Goal: Book appointment/travel/reservation

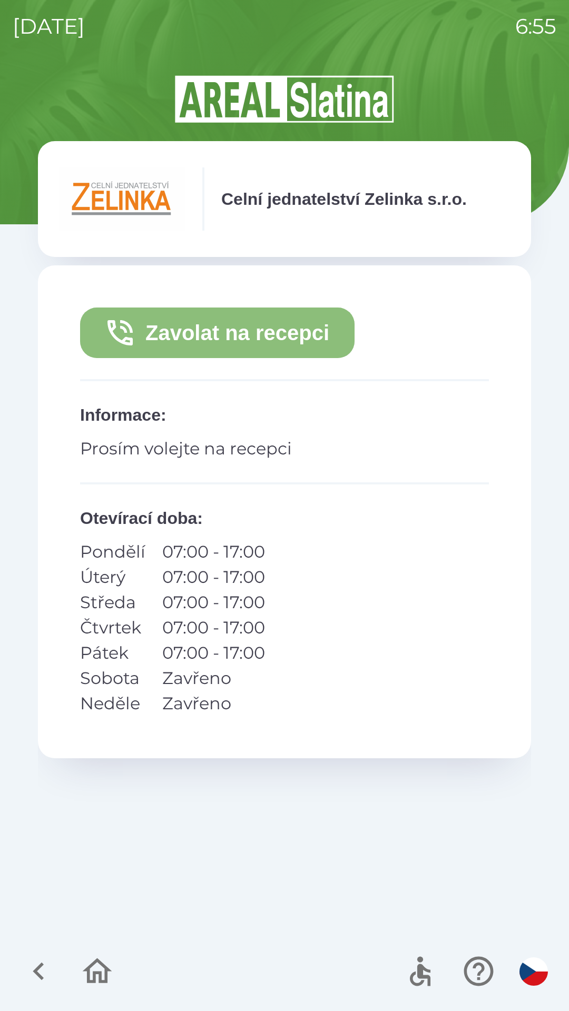
click at [331, 333] on button "Zavolat na recepci" at bounding box center [217, 332] width 274 height 51
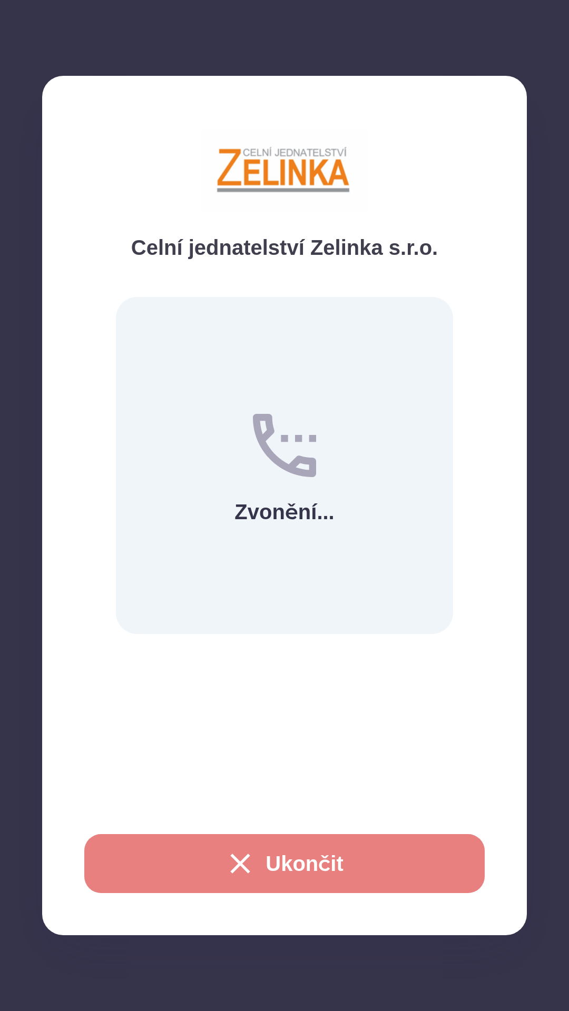
click at [320, 857] on button "Ukončit" at bounding box center [284, 863] width 400 height 59
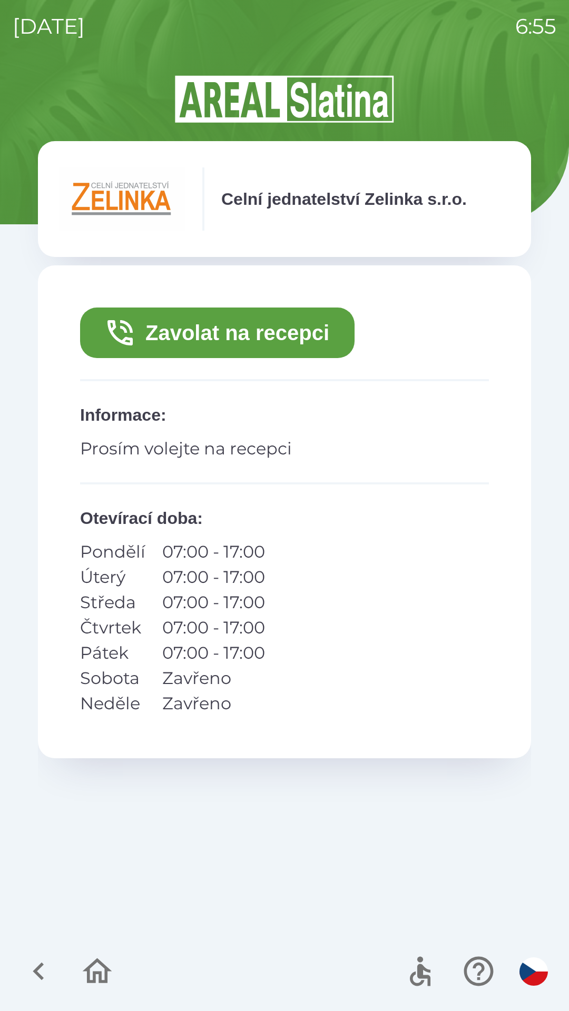
click at [39, 973] on icon "button" at bounding box center [38, 970] width 35 height 35
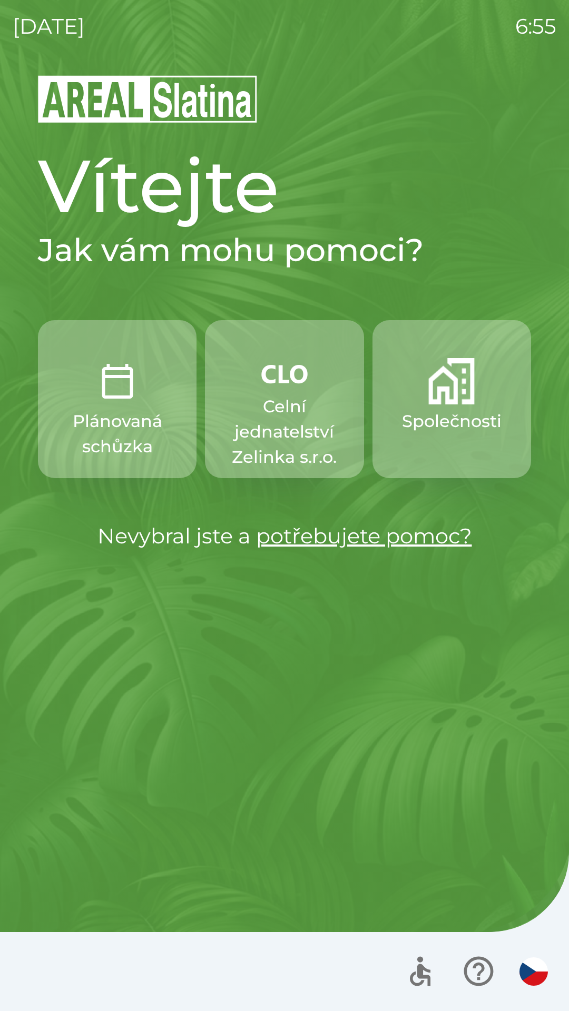
click at [295, 421] on p "Celní jednatelství Zelinka s.r.o." at bounding box center [284, 432] width 108 height 76
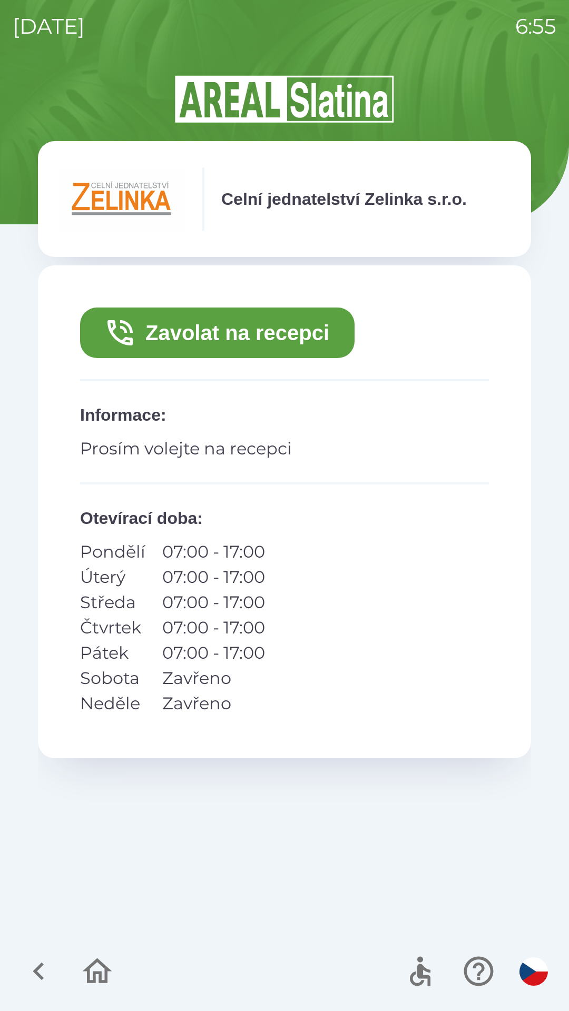
click at [38, 965] on icon "button" at bounding box center [38, 970] width 35 height 35
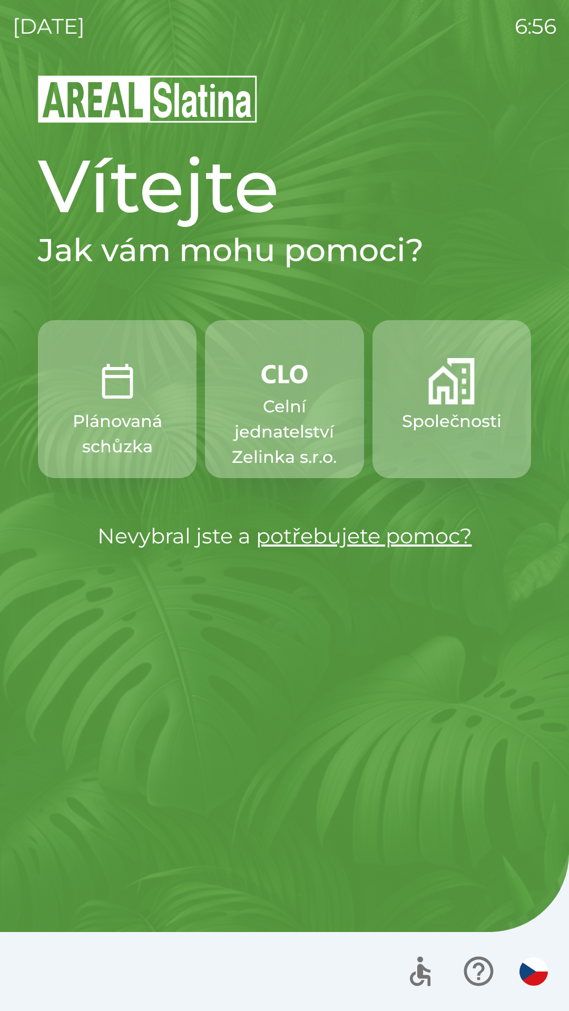
click at [280, 406] on p "Celní jednatelství Zelinka s.r.o." at bounding box center [284, 432] width 108 height 76
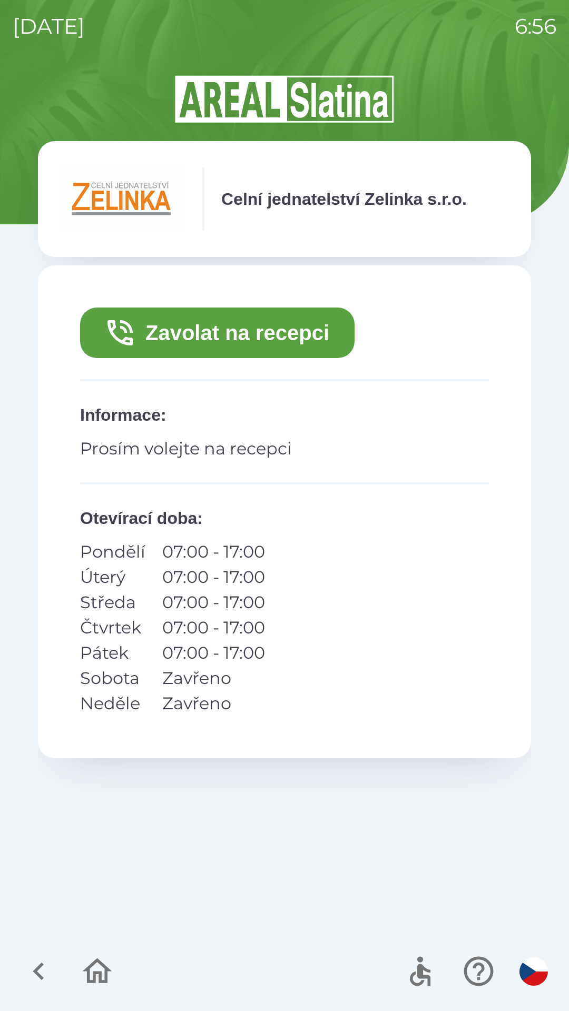
click at [296, 333] on button "Zavolat na recepci" at bounding box center [217, 332] width 274 height 51
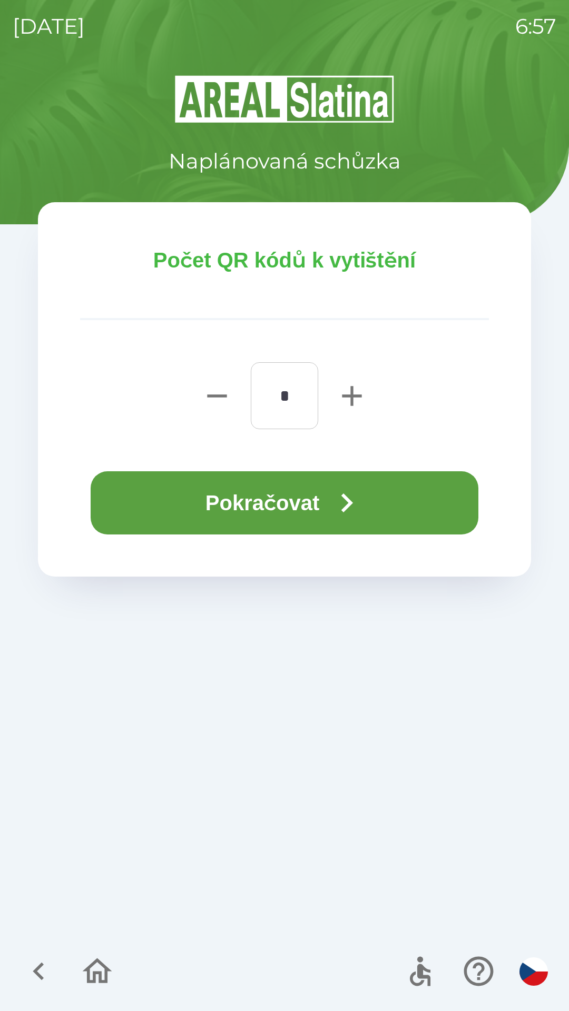
click at [350, 393] on icon "button" at bounding box center [352, 396] width 34 height 34
click at [211, 390] on icon "button" at bounding box center [217, 396] width 34 height 34
type input "*"
click at [360, 507] on icon "button" at bounding box center [346, 503] width 38 height 38
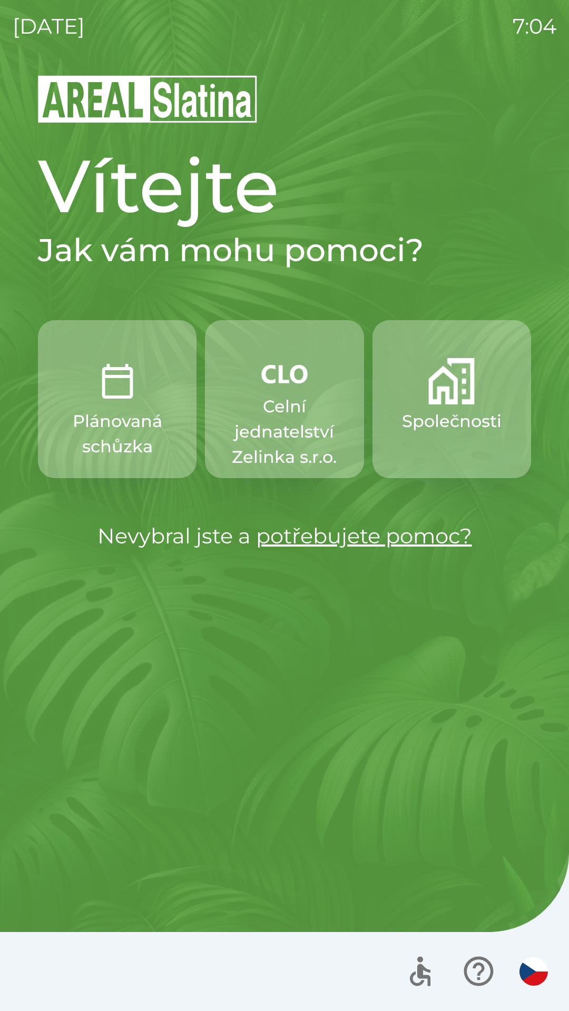
click at [256, 419] on p "Celní jednatelství Zelinka s.r.o." at bounding box center [284, 432] width 108 height 76
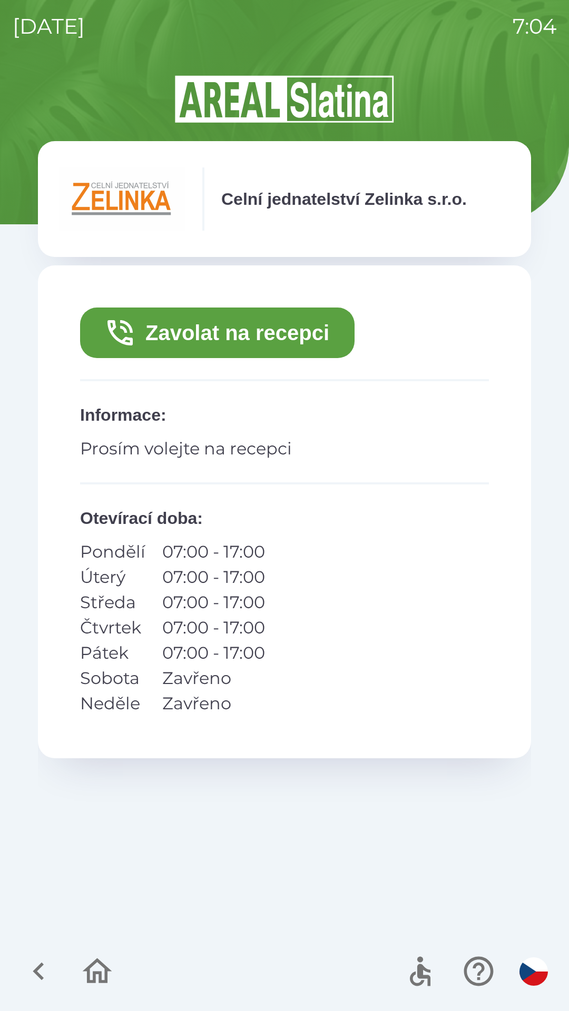
click at [133, 331] on icon "button" at bounding box center [120, 333] width 34 height 34
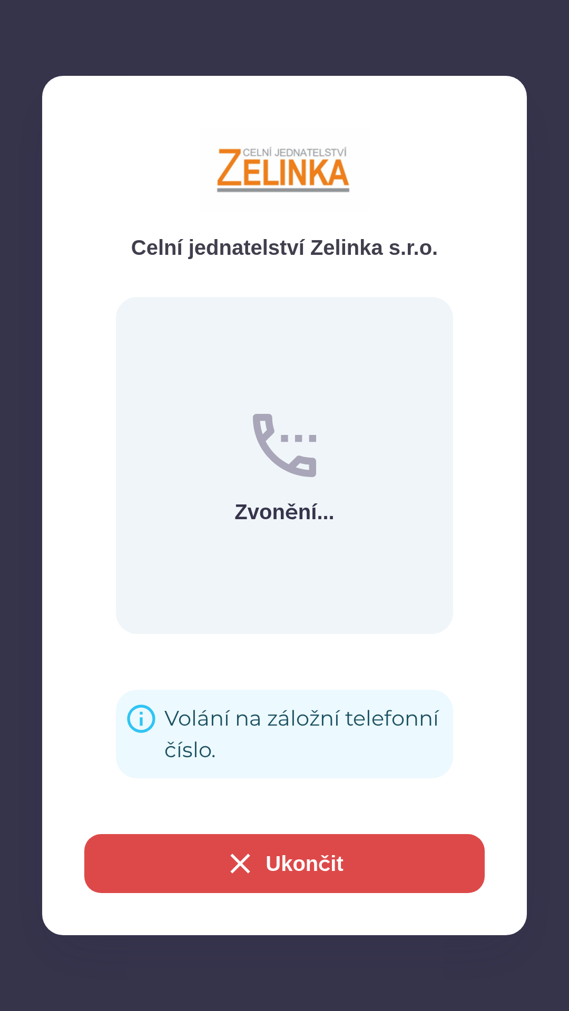
click at [214, 856] on button "Ukončit" at bounding box center [284, 863] width 400 height 59
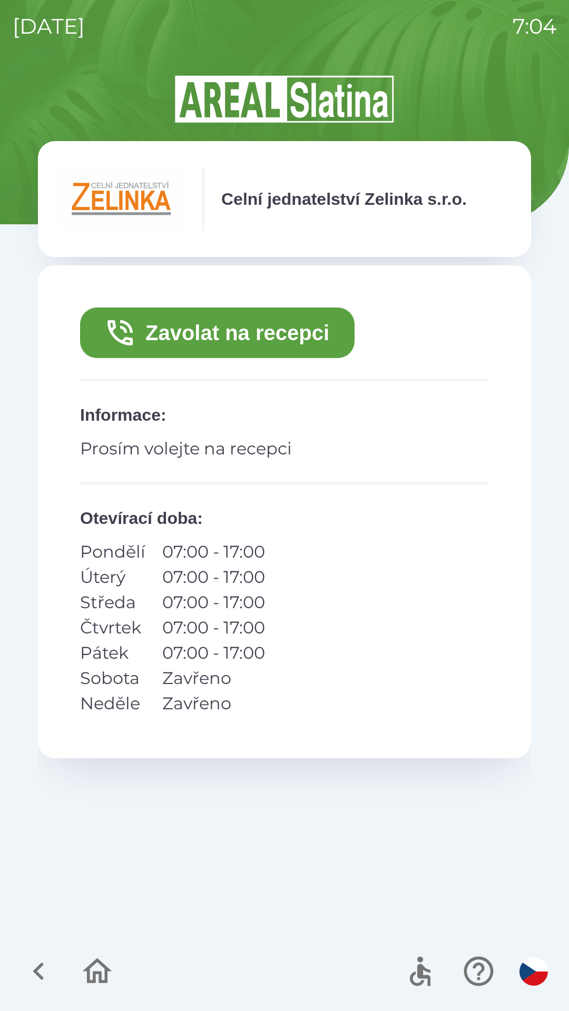
click at [81, 955] on icon "button" at bounding box center [96, 970] width 35 height 35
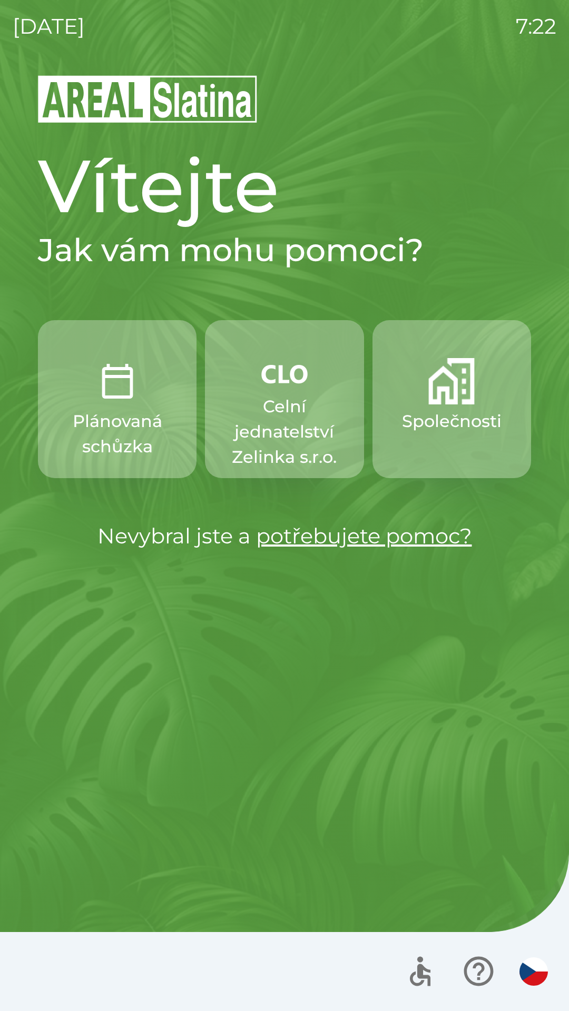
click at [439, 396] on img "button" at bounding box center [451, 381] width 46 height 46
click at [285, 432] on p "Celní jednatelství Zelinka s.r.o." at bounding box center [284, 432] width 108 height 76
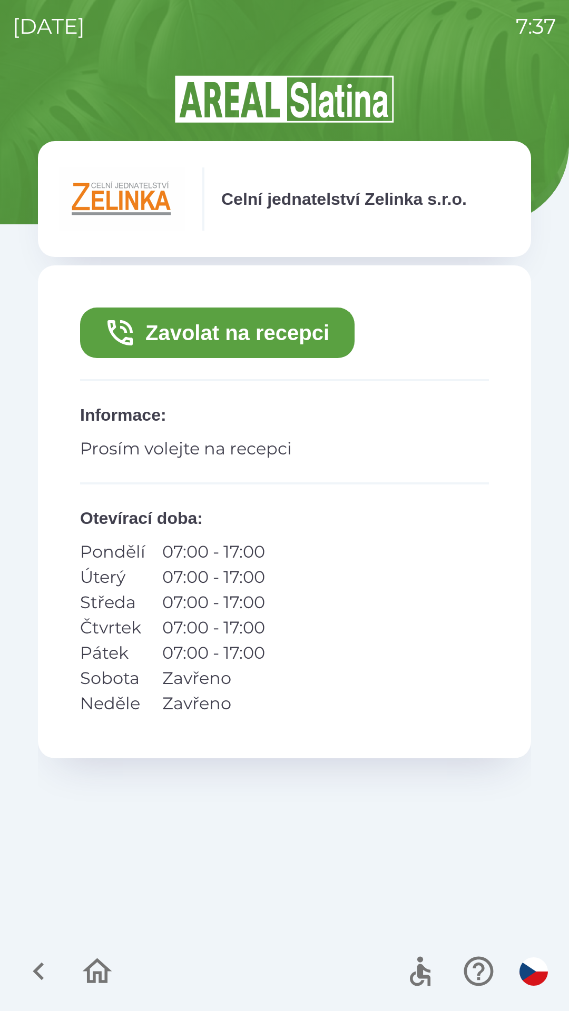
click at [223, 335] on button "Zavolat na recepci" at bounding box center [217, 332] width 274 height 51
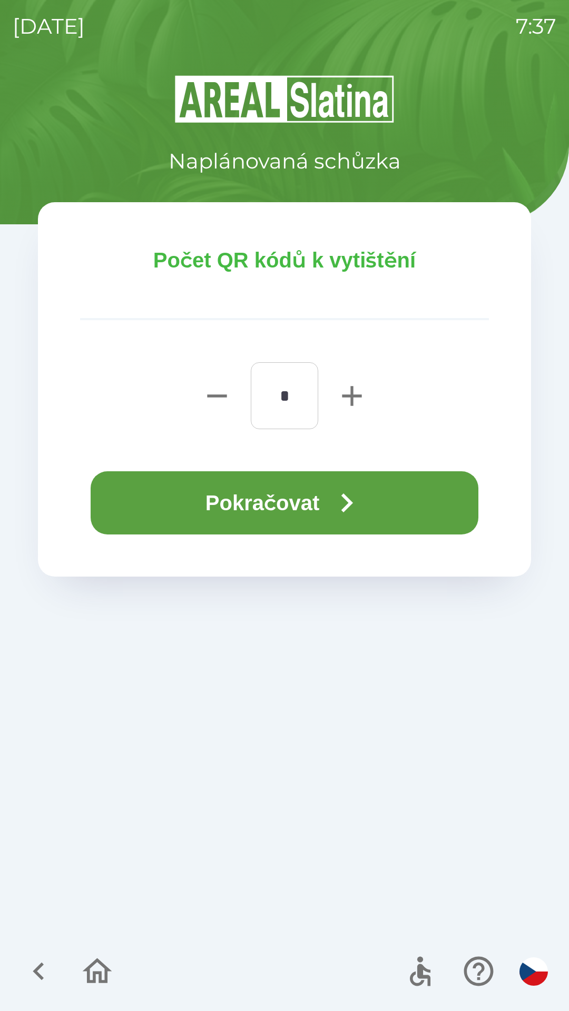
click at [307, 502] on button "Pokračovat" at bounding box center [284, 502] width 387 height 63
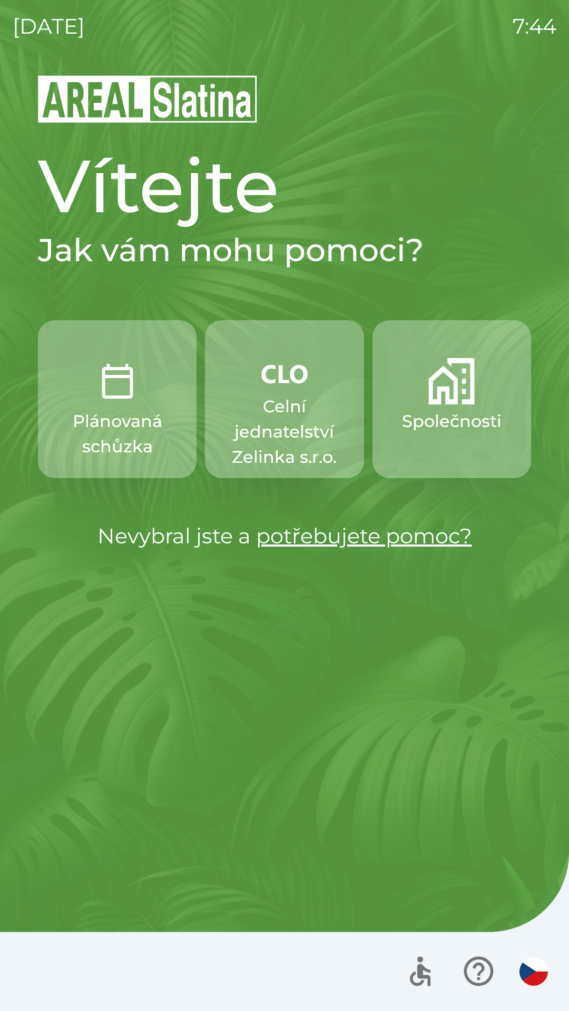
click at [267, 394] on p "Celní jednatelství Zelinka s.r.o." at bounding box center [284, 432] width 108 height 76
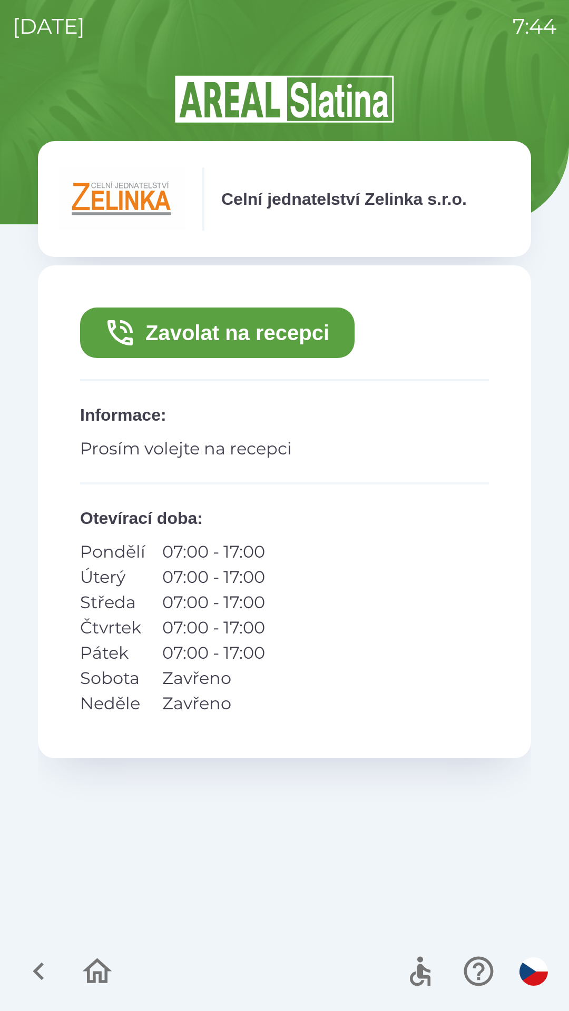
click at [220, 335] on button "Zavolat na recepci" at bounding box center [217, 332] width 274 height 51
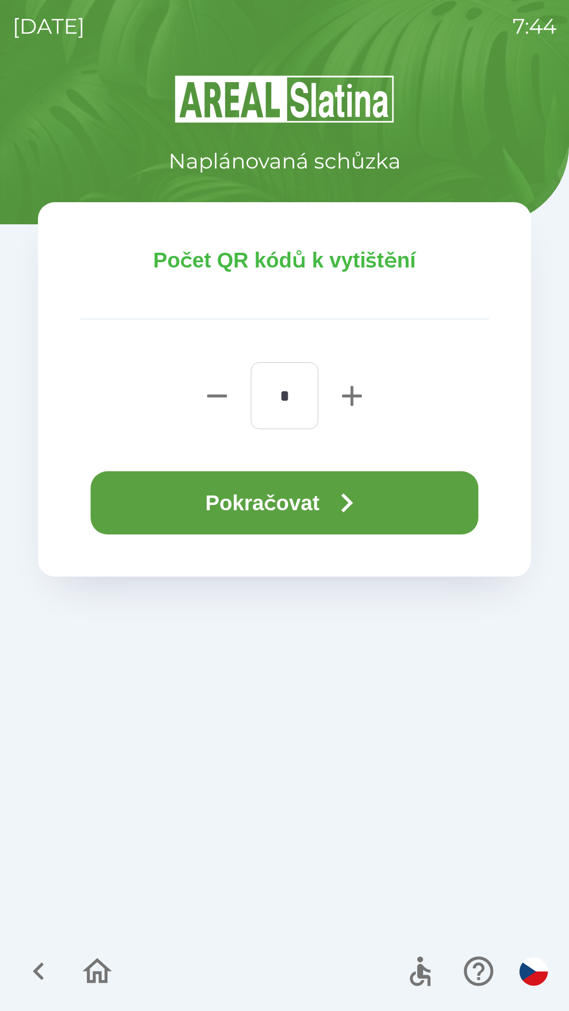
click at [279, 495] on button "Pokračovat" at bounding box center [284, 502] width 387 height 63
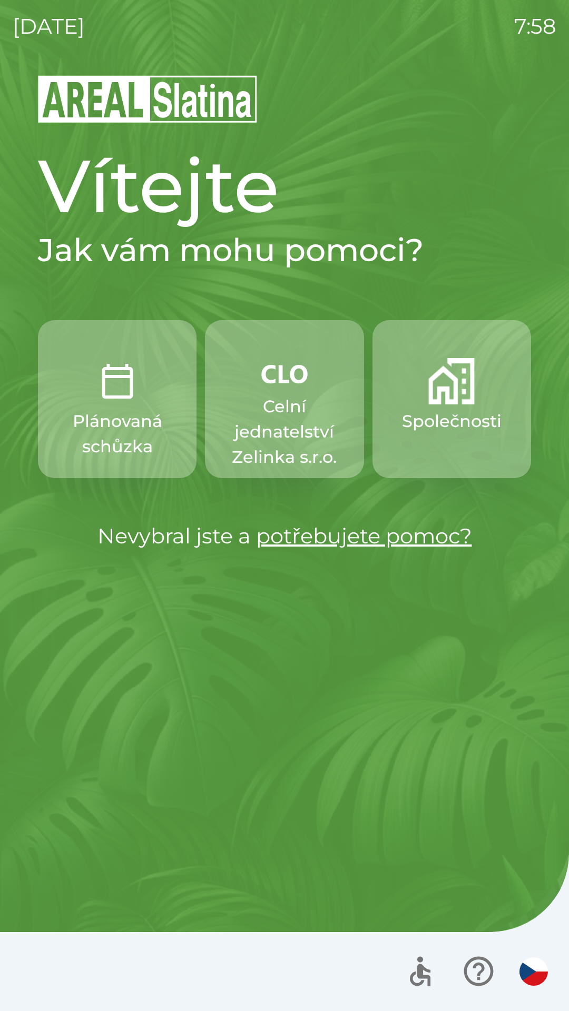
click at [275, 420] on p "Celní jednatelství Zelinka s.r.o." at bounding box center [284, 432] width 108 height 76
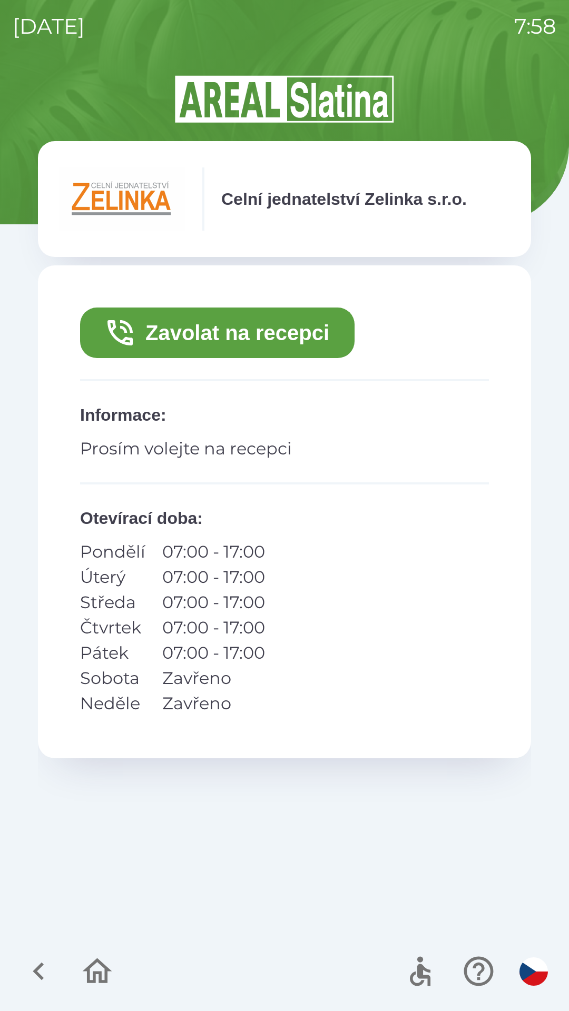
click at [237, 330] on button "Zavolat na recepci" at bounding box center [217, 332] width 274 height 51
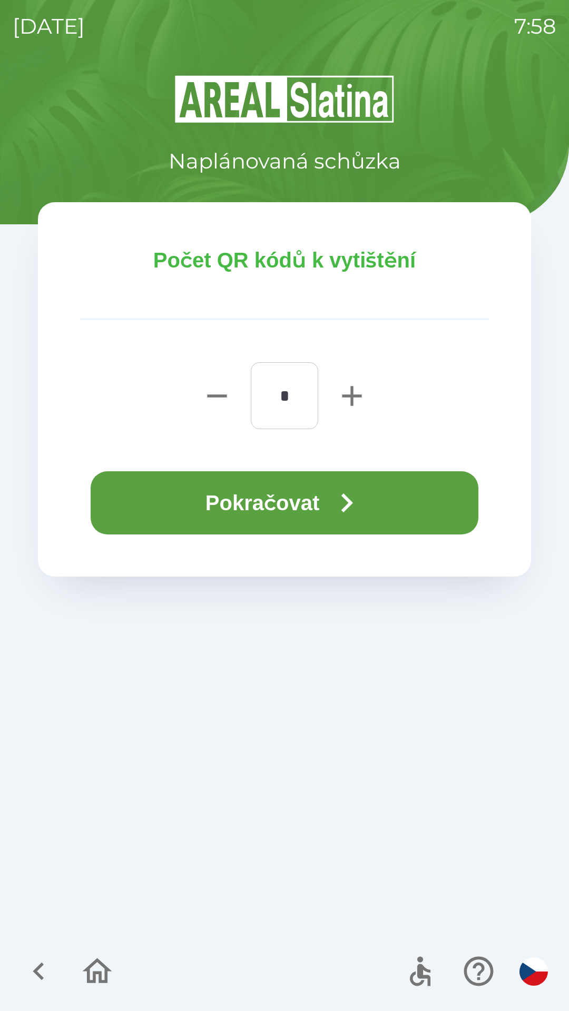
click at [341, 395] on icon "button" at bounding box center [352, 396] width 34 height 34
type input "*"
click at [296, 513] on button "Pokračovat" at bounding box center [284, 502] width 387 height 63
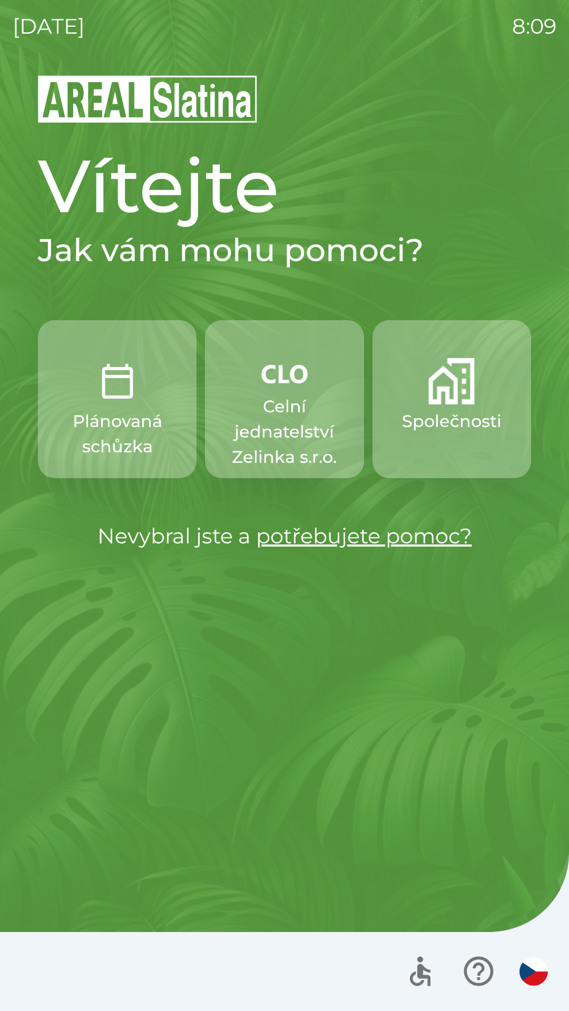
click at [129, 408] on button "Plánovaná schůzka" at bounding box center [117, 399] width 158 height 158
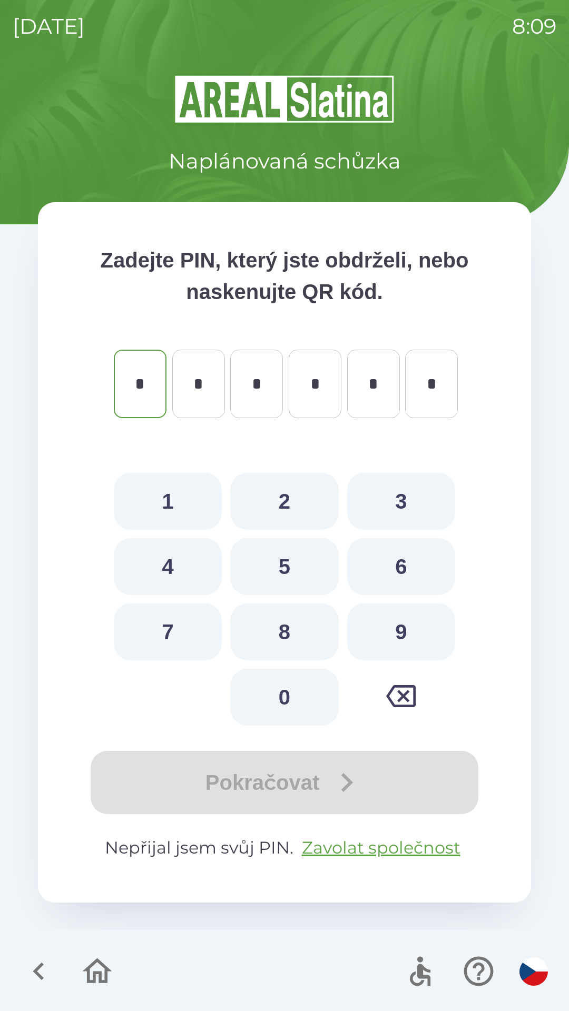
click at [38, 969] on icon "button" at bounding box center [38, 971] width 11 height 18
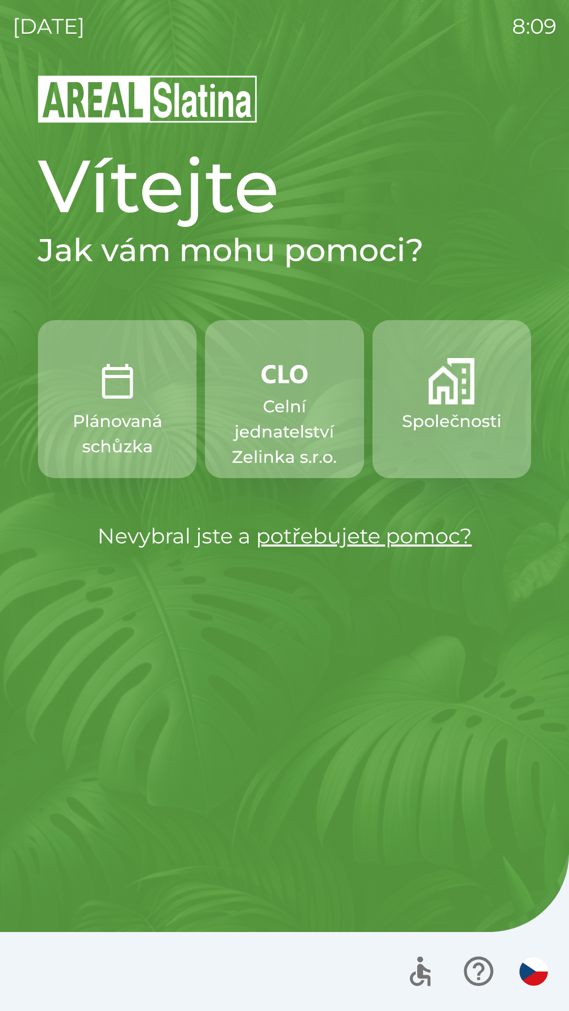
click at [459, 419] on p "Společnosti" at bounding box center [451, 421] width 99 height 25
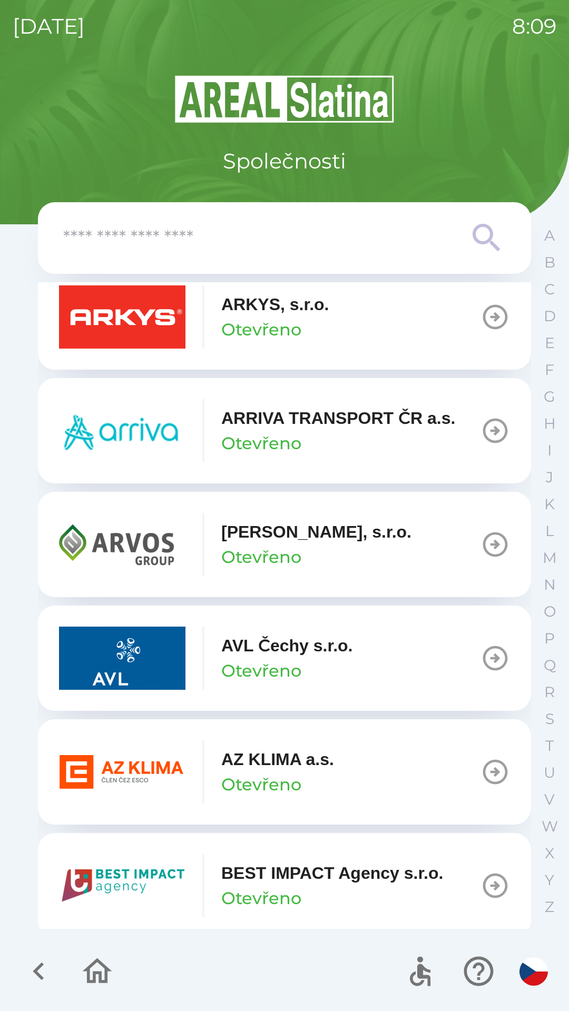
scroll to position [620, 0]
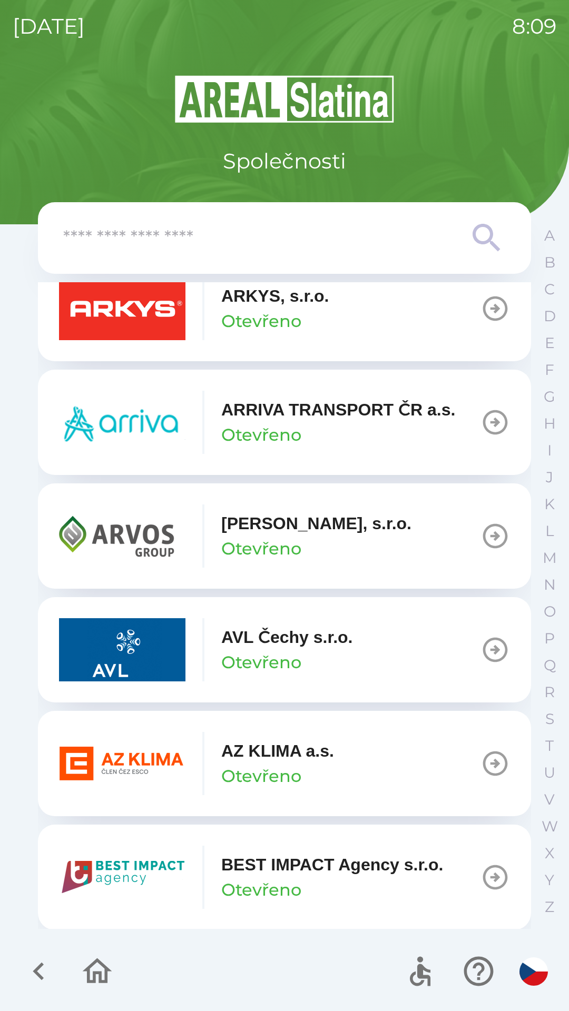
click at [311, 764] on div "AZ KLIMA a.s. Otevřeno" at bounding box center [277, 763] width 113 height 51
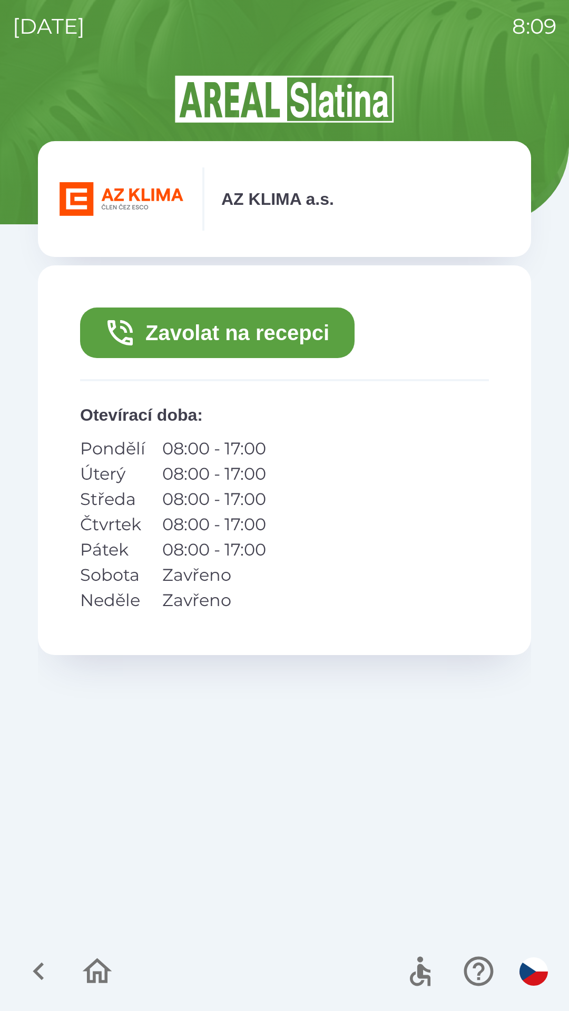
click at [278, 331] on button "Zavolat na recepci" at bounding box center [217, 332] width 274 height 51
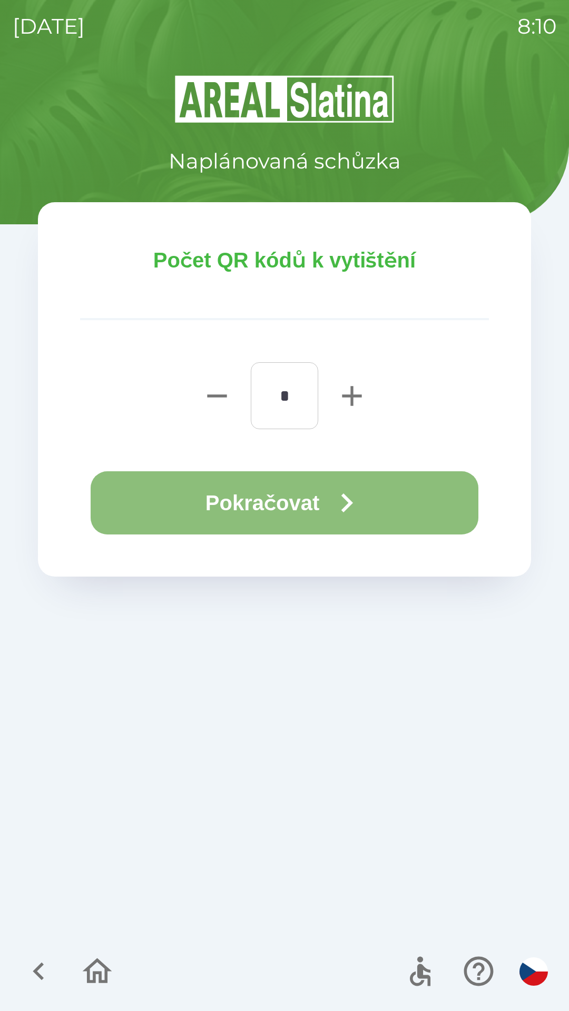
click at [348, 503] on icon "button" at bounding box center [346, 503] width 38 height 38
